Goal: Download file/media

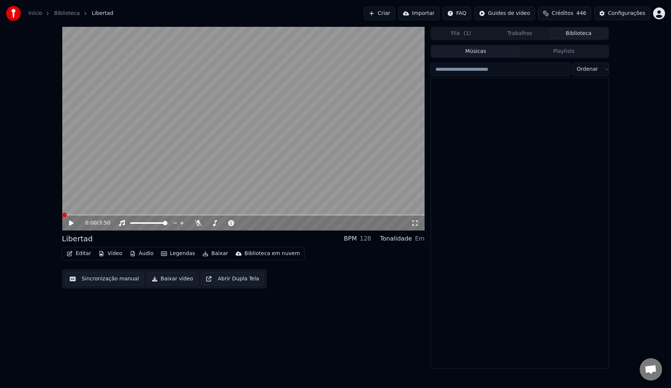
click at [571, 35] on button "Biblioteca" at bounding box center [578, 33] width 59 height 11
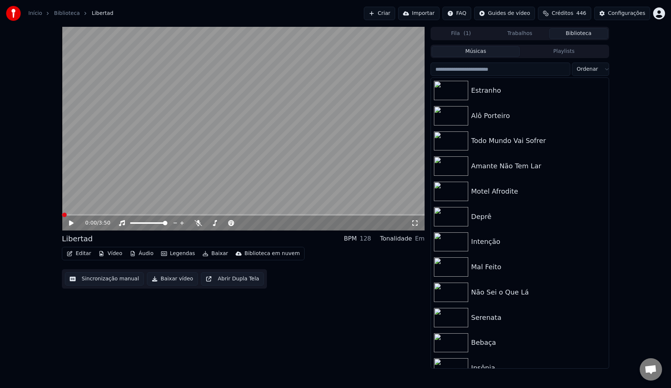
click at [507, 69] on input "search" at bounding box center [500, 69] width 140 height 13
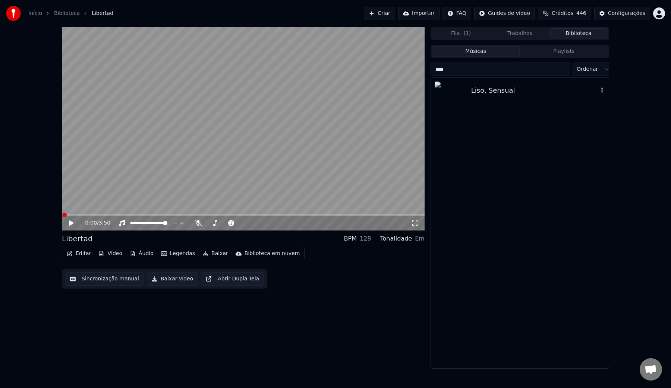
type input "****"
click at [493, 94] on div "Liso, Sensual" at bounding box center [534, 90] width 127 height 10
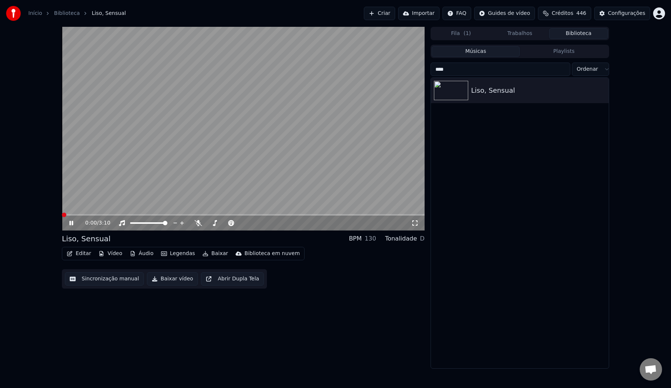
click at [166, 279] on button "Baixar vídeo" at bounding box center [172, 278] width 51 height 13
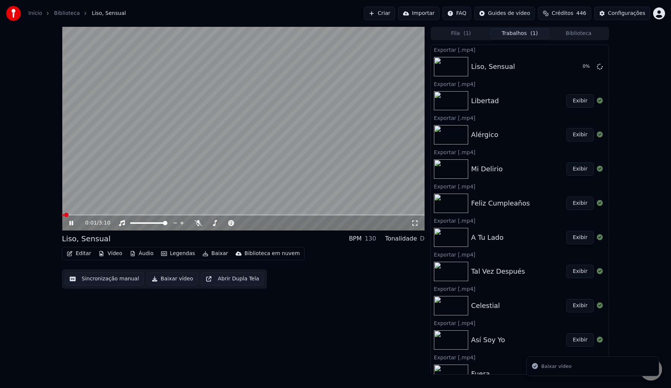
click at [165, 156] on video at bounding box center [243, 129] width 363 height 204
click at [573, 31] on button "Biblioteca" at bounding box center [578, 33] width 59 height 11
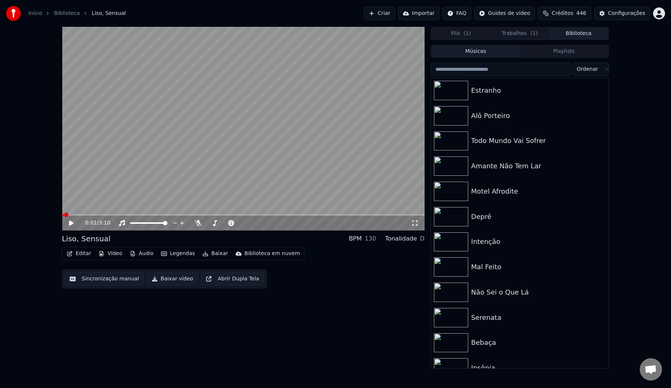
click at [518, 69] on input "search" at bounding box center [500, 69] width 140 height 13
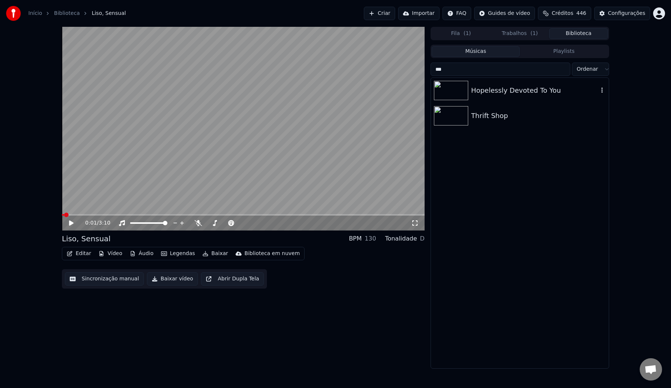
type input "***"
click at [491, 95] on div "Hopelessly Devoted To You" at bounding box center [534, 90] width 127 height 10
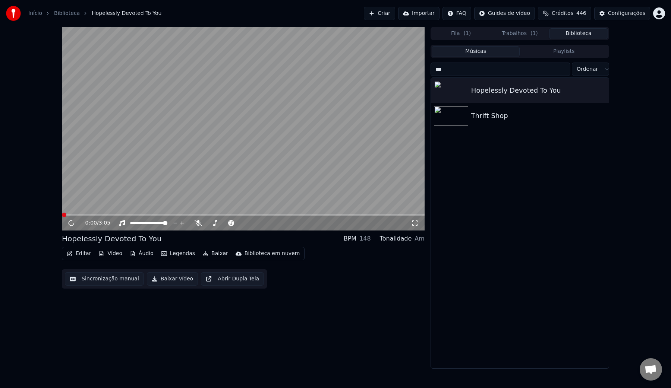
click at [168, 281] on button "Baixar vídeo" at bounding box center [172, 278] width 51 height 13
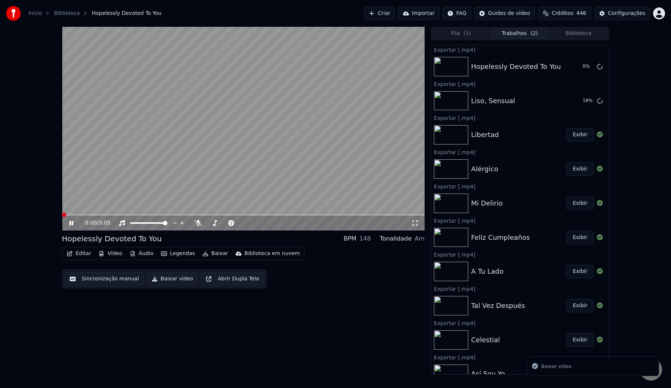
click at [210, 120] on video at bounding box center [243, 129] width 363 height 204
